Goal: Book appointment/travel/reservation

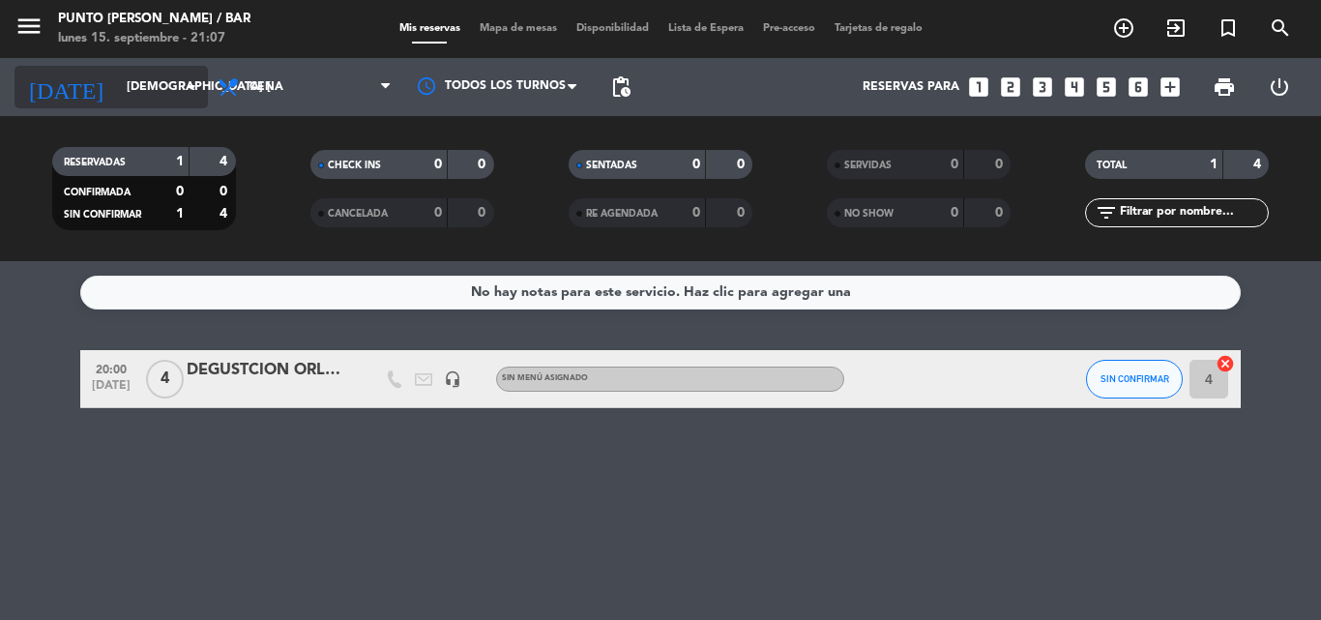
click at [141, 88] on input "[DEMOGRAPHIC_DATA] [DATE]" at bounding box center [198, 87] width 163 height 33
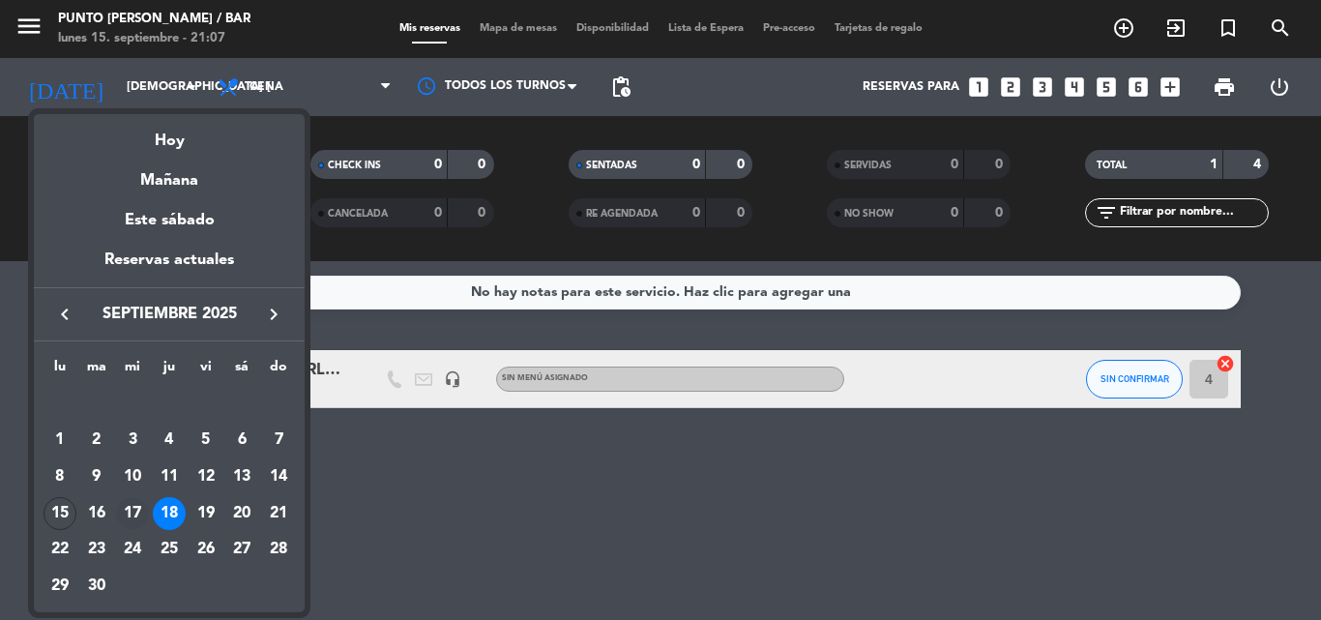
click at [138, 513] on div "17" at bounding box center [132, 513] width 33 height 33
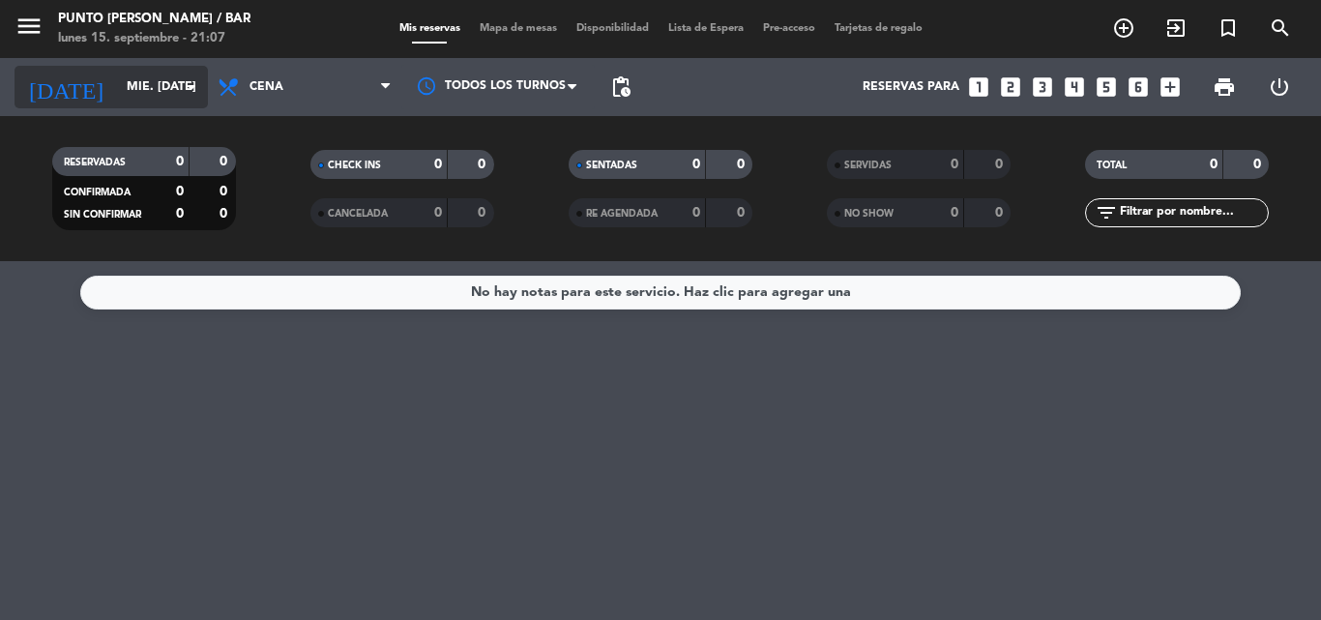
click at [196, 94] on icon "arrow_drop_down" at bounding box center [191, 86] width 23 height 23
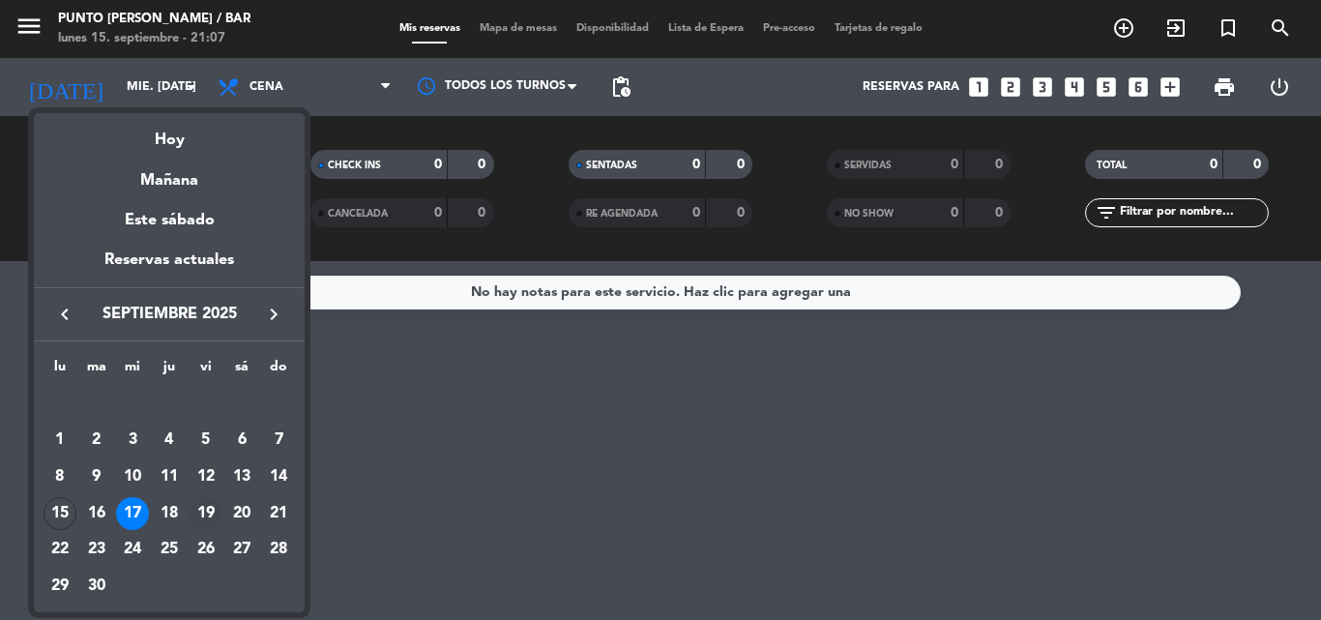
click at [198, 508] on div "19" at bounding box center [206, 513] width 33 height 33
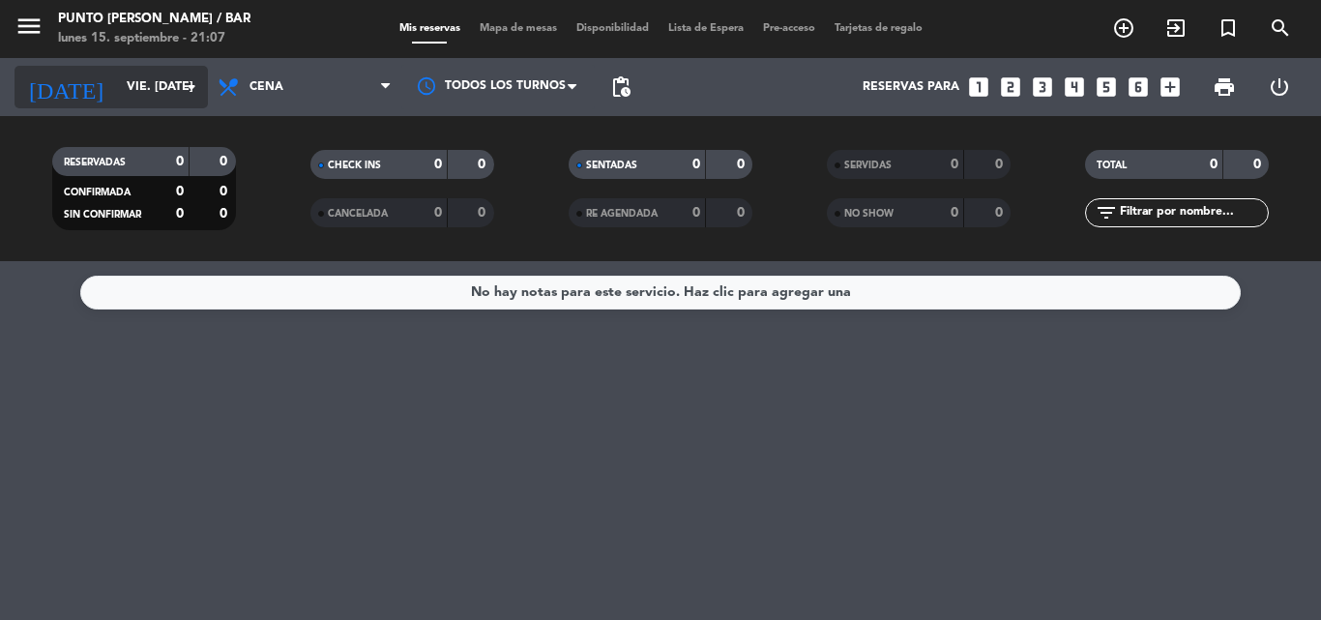
click at [193, 92] on icon "arrow_drop_down" at bounding box center [191, 86] width 23 height 23
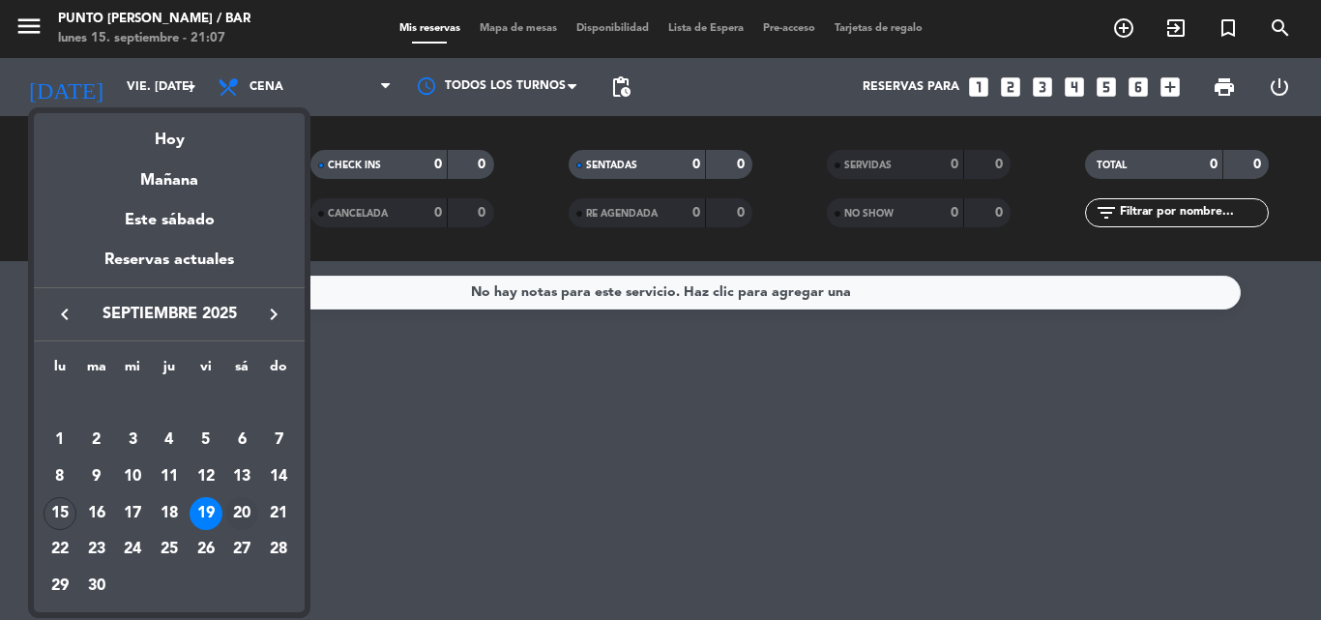
click at [239, 517] on div "20" at bounding box center [241, 513] width 33 height 33
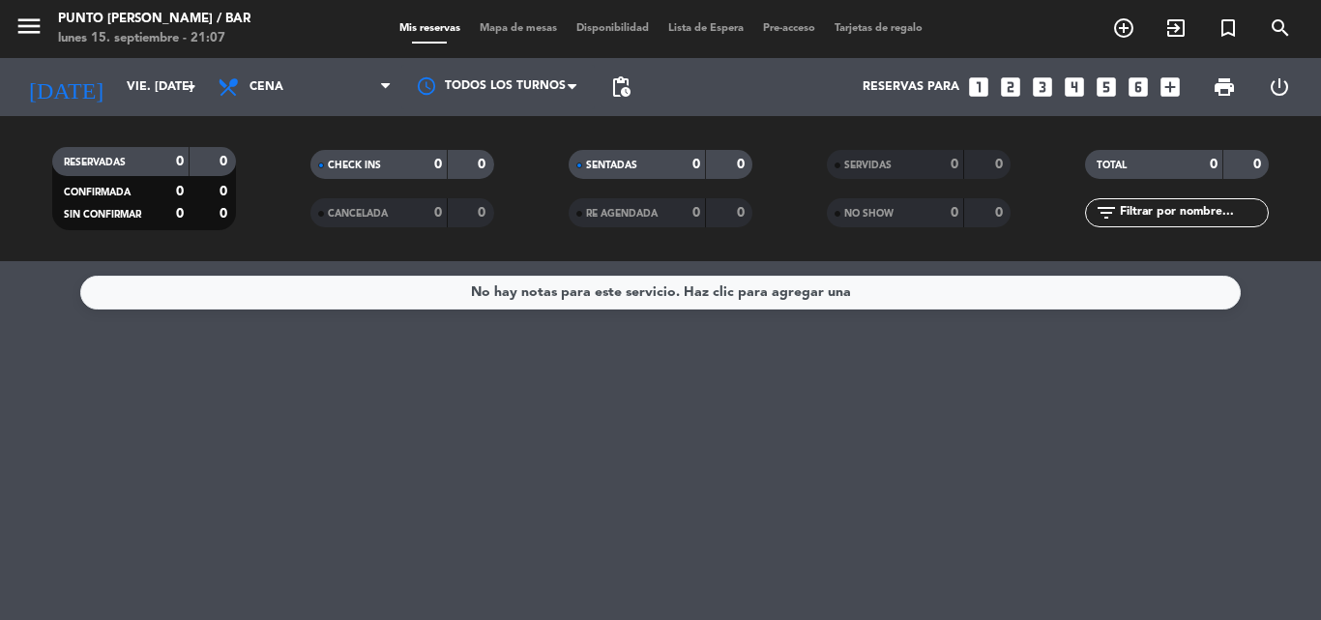
type input "sáb. [DATE]"
click at [27, 32] on icon "menu" at bounding box center [29, 26] width 29 height 29
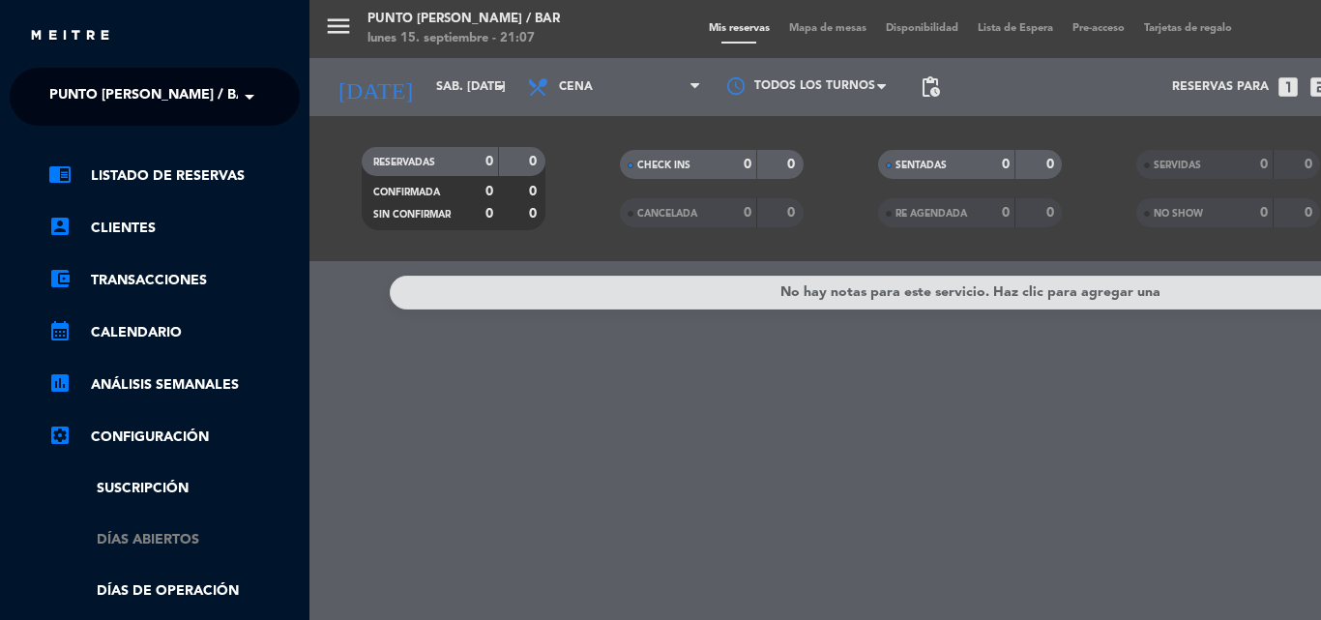
click at [159, 533] on link "Días abiertos" at bounding box center [174, 540] width 252 height 22
